Goal: Information Seeking & Learning: Learn about a topic

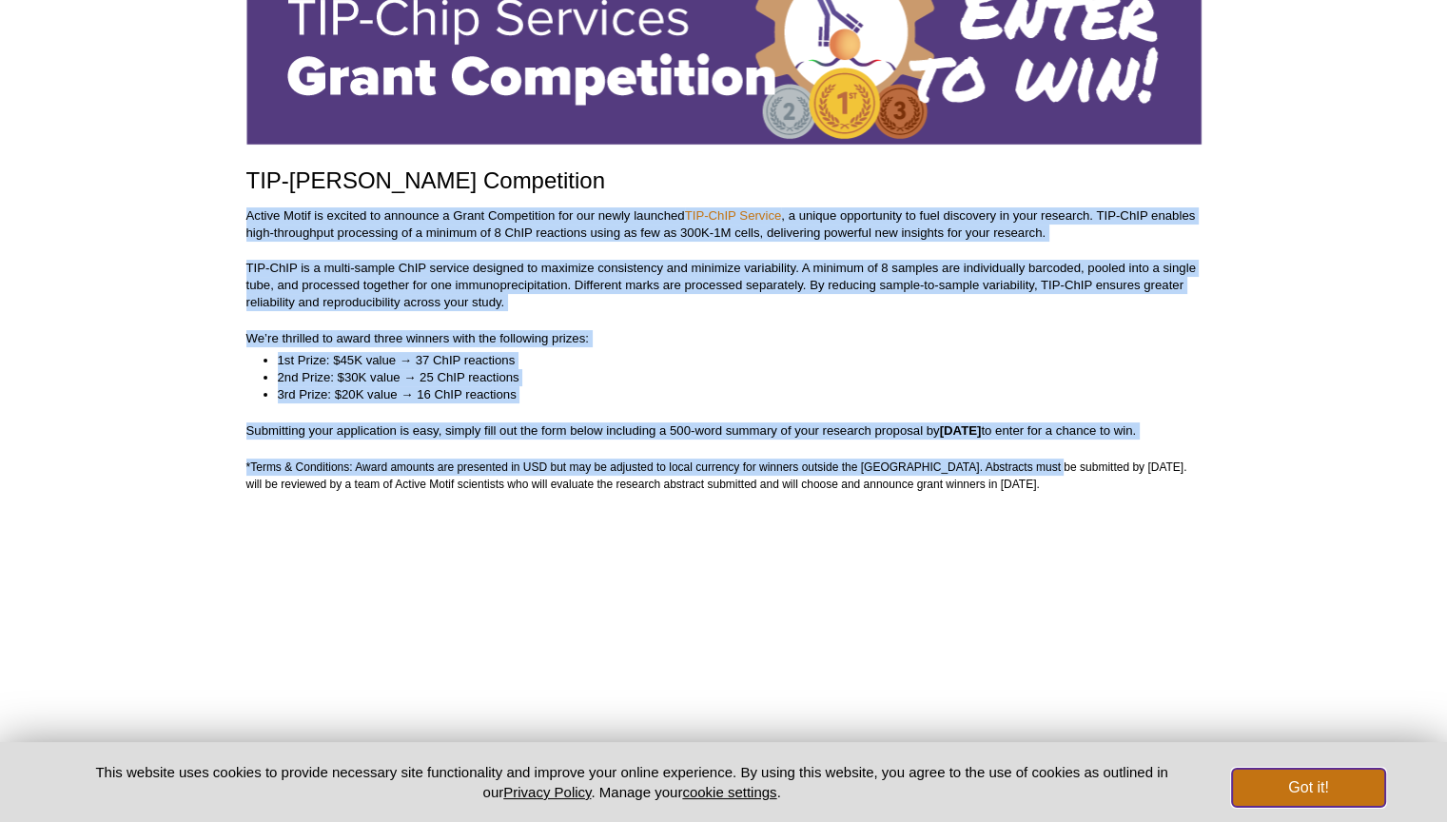
click at [1267, 789] on button "Got it!" at bounding box center [1308, 788] width 152 height 38
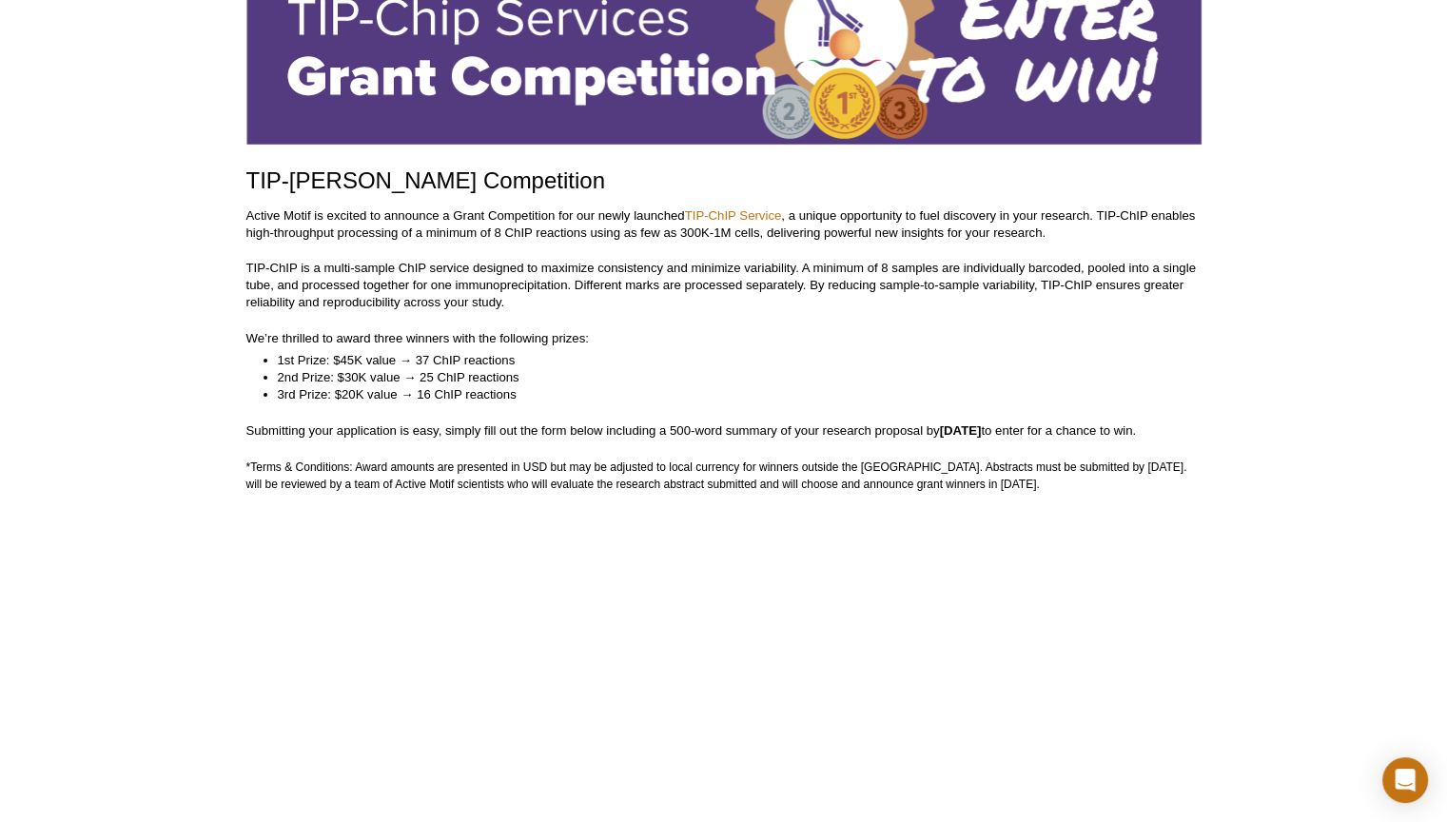
click at [1039, 485] on p "*Terms & Conditions: Award amounts are presented in USD but may be adjusted to …" at bounding box center [723, 476] width 955 height 34
drag, startPoint x: 1043, startPoint y: 486, endPoint x: 201, endPoint y: 220, distance: 883.3
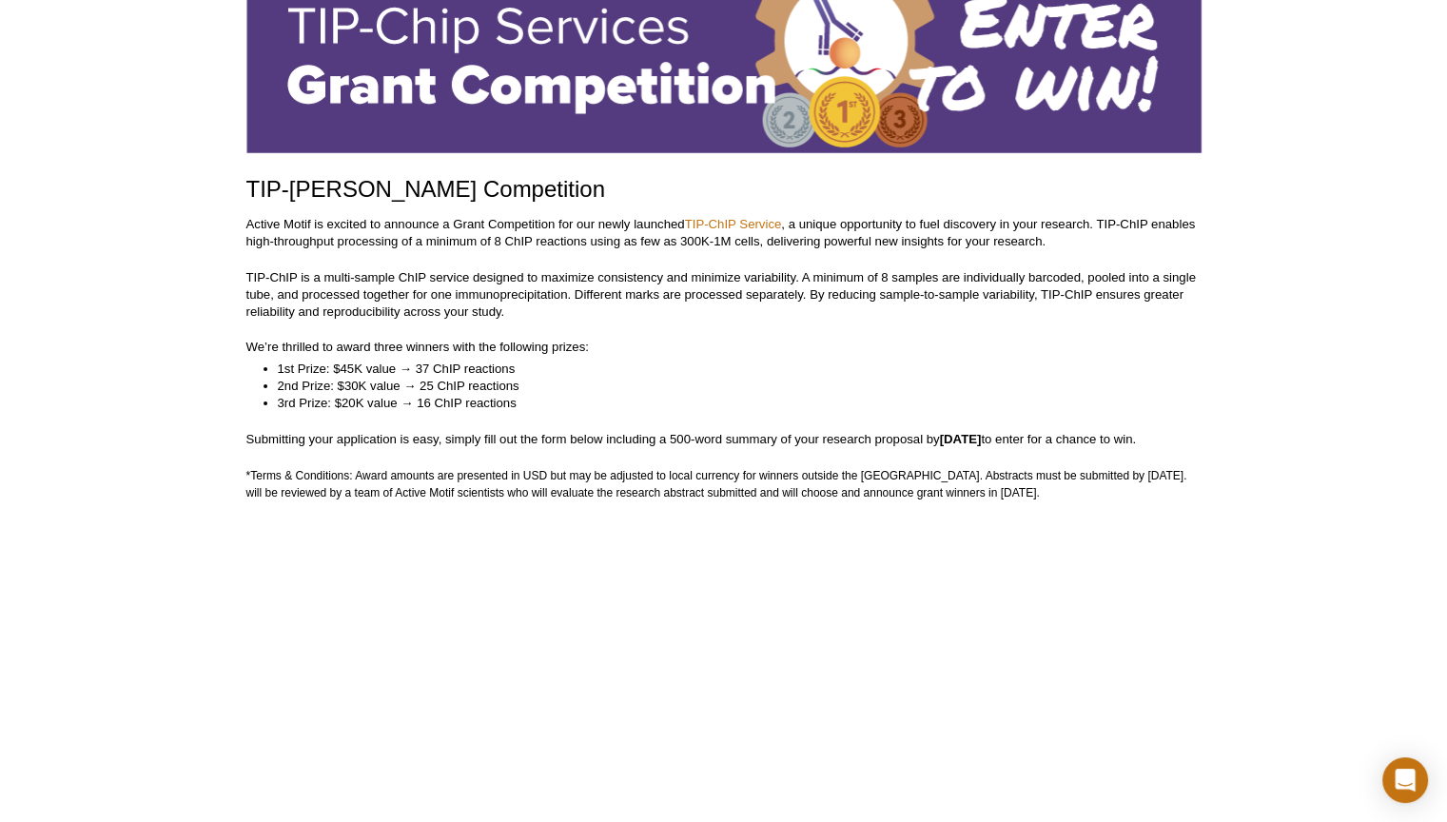
copy div "Loremi Dolor si ametcon ad elitsedd e Tempo Incididuntu lab etd magna aliquaen …"
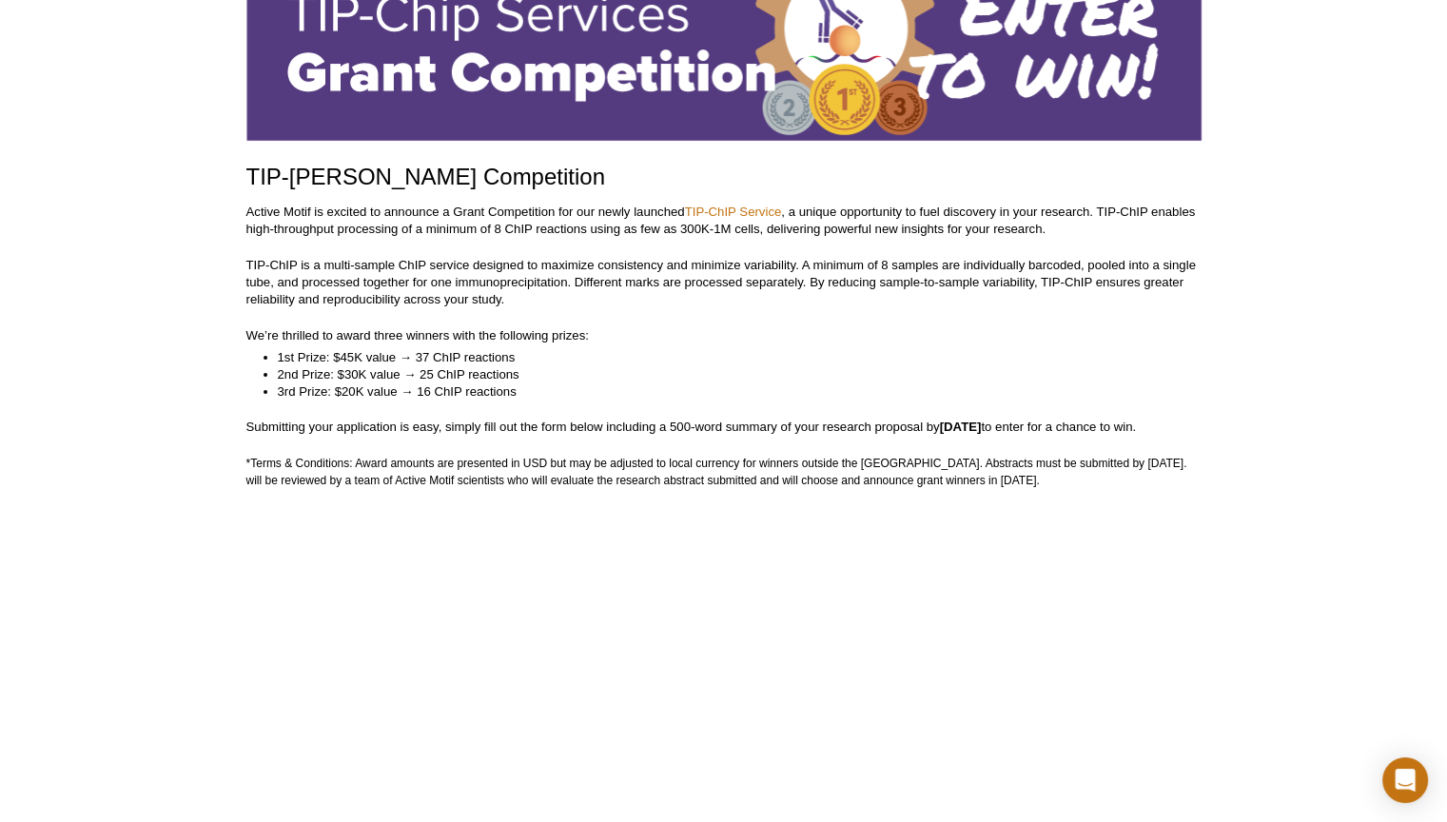
scroll to position [162, 0]
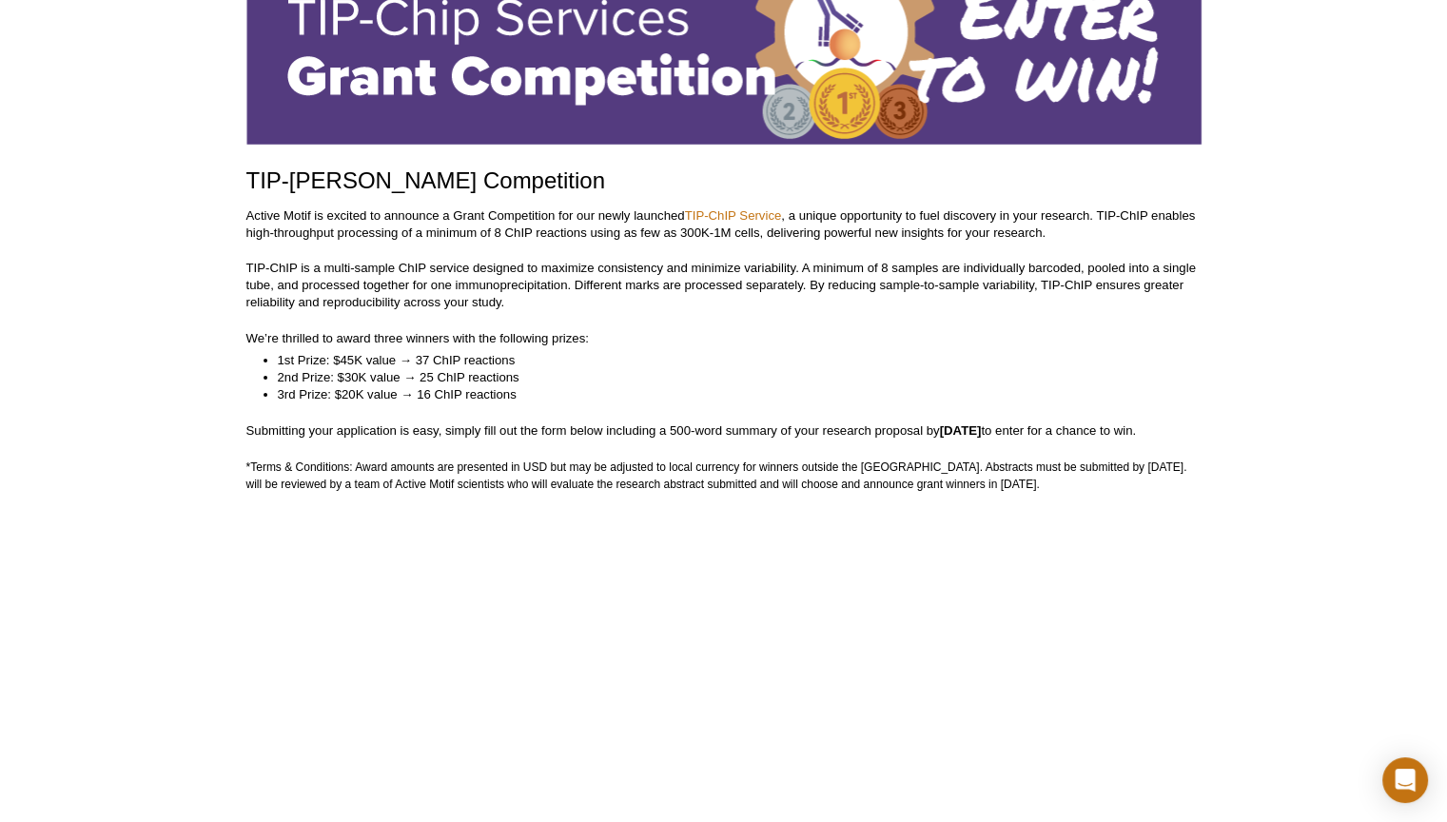
click at [1058, 473] on p "*Terms & Conditions: Award amounts are presented in USD but may be adjusted to …" at bounding box center [723, 476] width 955 height 34
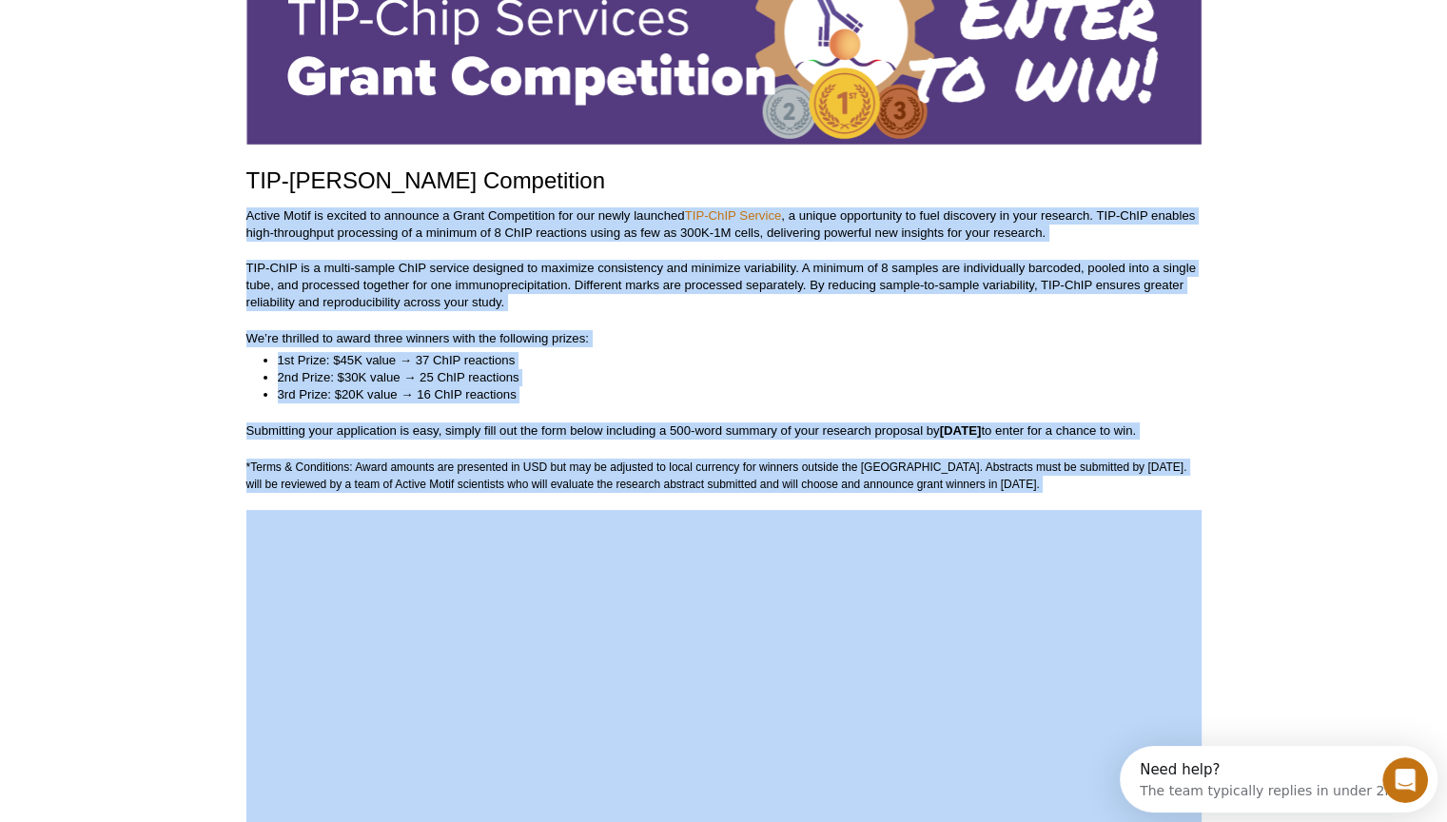
scroll to position [0, 0]
drag, startPoint x: 312, startPoint y: 279, endPoint x: 183, endPoint y: 188, distance: 157.9
copy div "LOR-IpSU Dolor Sitametcons Adipis Elits do eiusmod te incididu u Labor Etdolore…"
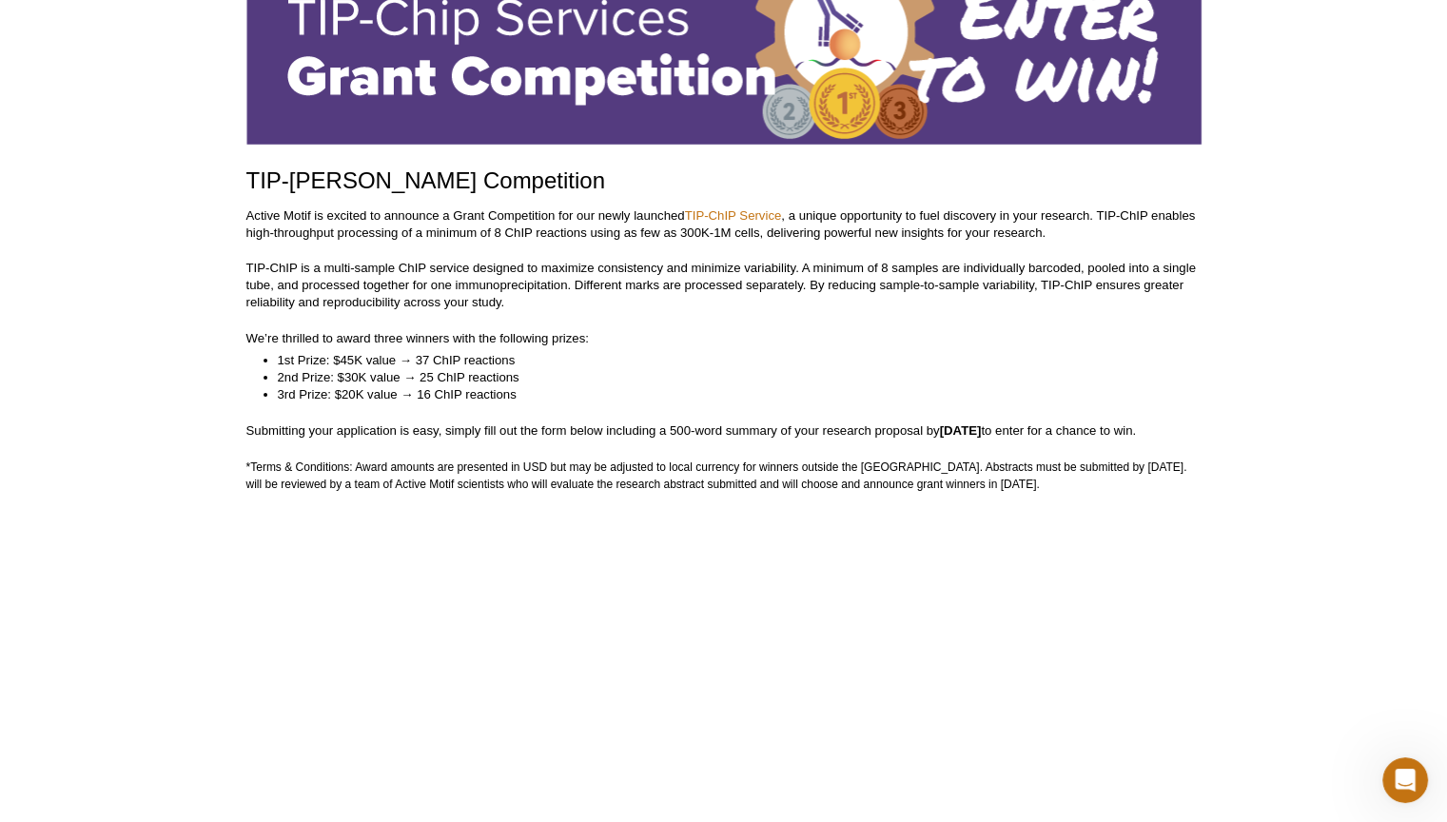
scroll to position [352, 0]
